Goal: Task Accomplishment & Management: Use online tool/utility

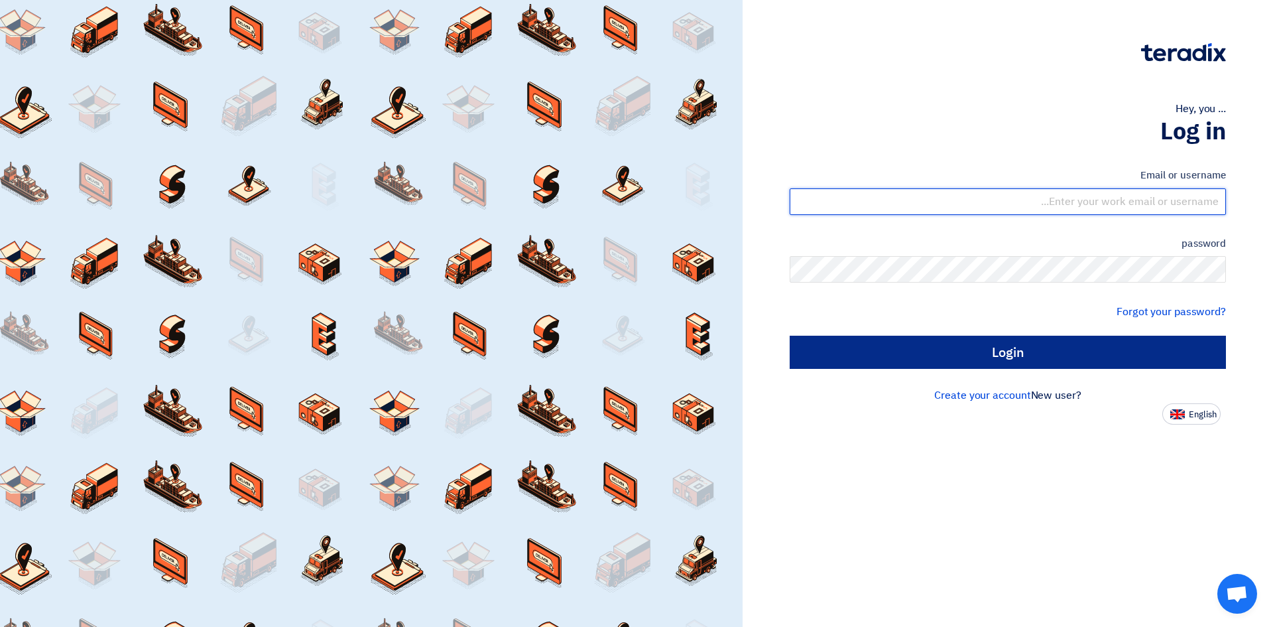
type input "[EMAIL_ADDRESS][DOMAIN_NAME]"
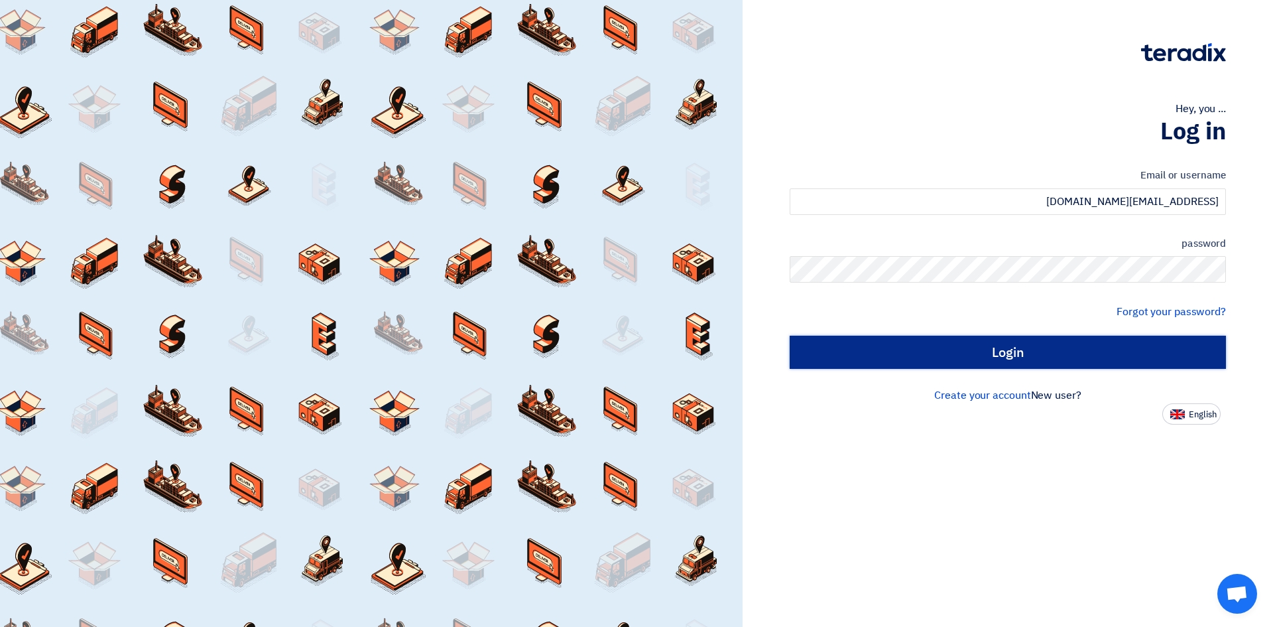
click at [942, 346] on input "Login" at bounding box center [1008, 352] width 436 height 33
type input "Sign in"
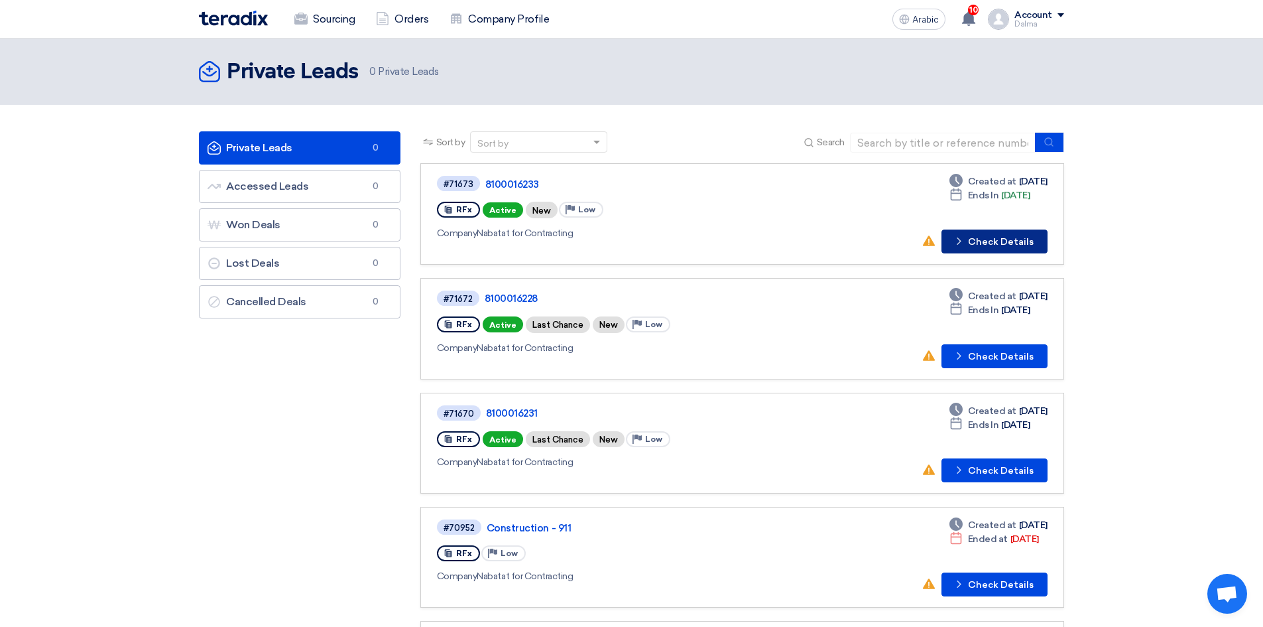
click at [985, 243] on font "Check Details" at bounding box center [1001, 241] width 66 height 11
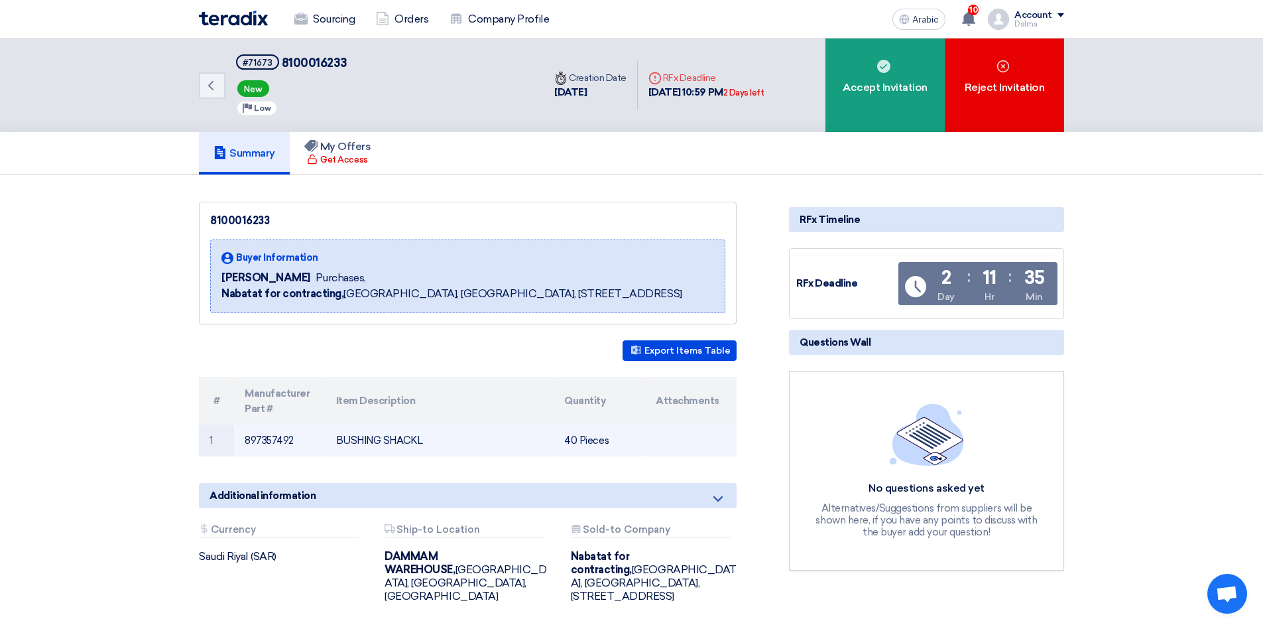
drag, startPoint x: 313, startPoint y: 438, endPoint x: 239, endPoint y: 440, distance: 73.6
click at [239, 440] on td "897357492" at bounding box center [280, 440] width 92 height 32
copy font "897357492"
